Goal: Information Seeking & Learning: Understand process/instructions

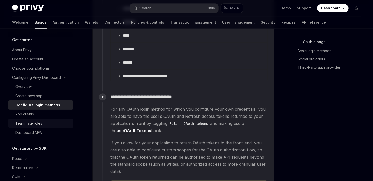
scroll to position [13, 0]
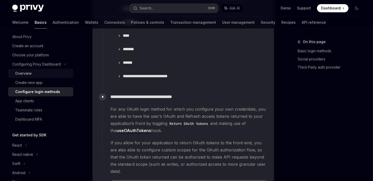
click at [44, 72] on div "Overview" at bounding box center [42, 73] width 55 height 6
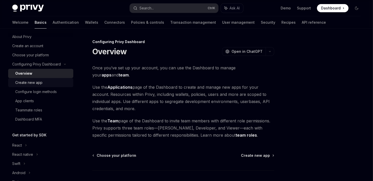
click at [32, 83] on div "Create new app" at bounding box center [28, 82] width 27 height 6
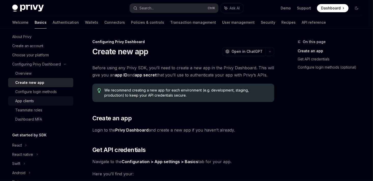
click at [37, 100] on div "App clients" at bounding box center [42, 101] width 55 height 6
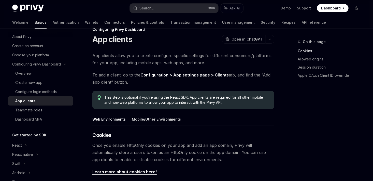
scroll to position [13, 0]
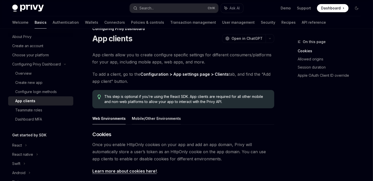
click at [155, 120] on button "Mobile/Other Environments" at bounding box center [156, 118] width 49 height 12
type textarea "*"
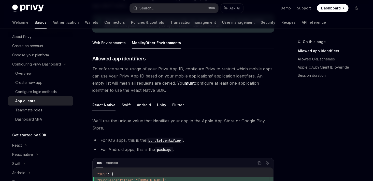
scroll to position [108, 0]
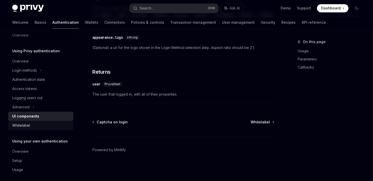
scroll to position [8, 0]
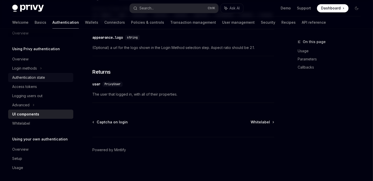
click at [37, 78] on div "Authentication state" at bounding box center [28, 77] width 33 height 6
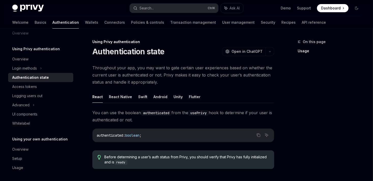
scroll to position [57, 0]
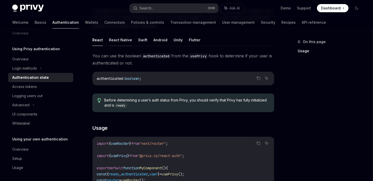
click at [118, 43] on button "React Native" at bounding box center [120, 40] width 23 height 12
type textarea "*"
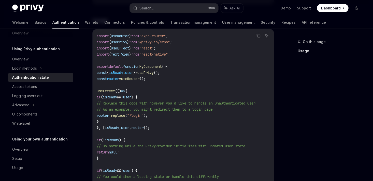
scroll to position [123, 0]
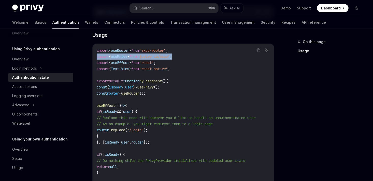
drag, startPoint x: 192, startPoint y: 57, endPoint x: 96, endPoint y: 56, distance: 96.5
click at [96, 56] on div "import { useRouter } from "expo-router" ; import { usePrivy } from "@privy-io/e…" at bounding box center [184, 157] width 182 height 227
copy span "import { usePrivy } from "@privy-io/expo" ;"
click at [170, 64] on code "import { useRouter } from "expo-router" ; import { usePrivy } from "@privy-io/e…" at bounding box center [183, 157] width 173 height 220
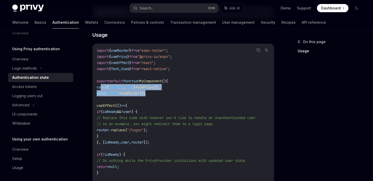
drag, startPoint x: 163, startPoint y: 93, endPoint x: 101, endPoint y: 89, distance: 62.6
click at [101, 89] on code "import { useRouter } from "expo-router" ; import { usePrivy } from "@privy-io/e…" at bounding box center [183, 157] width 173 height 220
copy code "const { isReady , user } = usePrivy (); const router = useRouter ();"
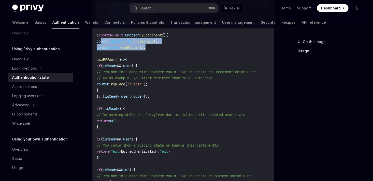
scroll to position [153, 0]
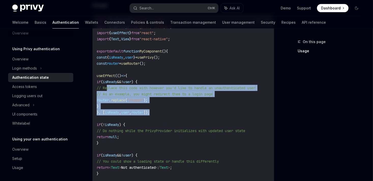
drag, startPoint x: 163, startPoint y: 112, endPoint x: 104, endPoint y: 79, distance: 67.7
click at [104, 79] on code "import { useRouter } from "expo-router" ; import { usePrivy } from "@privy-io/e…" at bounding box center [183, 128] width 173 height 220
click at [101, 79] on span "if" at bounding box center [99, 81] width 4 height 5
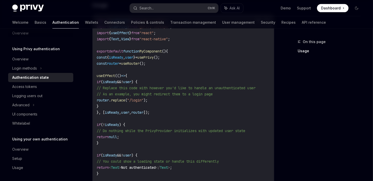
click at [144, 101] on span ""/login"" at bounding box center [135, 100] width 16 height 5
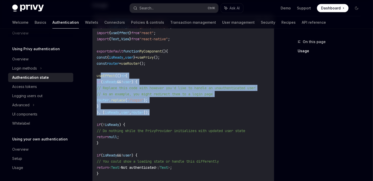
drag, startPoint x: 168, startPoint y: 112, endPoint x: 101, endPoint y: 75, distance: 76.0
click at [101, 75] on code "import { useRouter } from "expo-router" ; import { usePrivy } from "@privy-io/e…" at bounding box center [183, 128] width 173 height 220
copy code "useEffect (() => { if ( isReady && ! user ) { // Replace this code with however…"
click at [121, 86] on span "// Replace this code with however you'd like to handle an unauthenticated user" at bounding box center [176, 88] width 159 height 5
